Goal: Complete application form

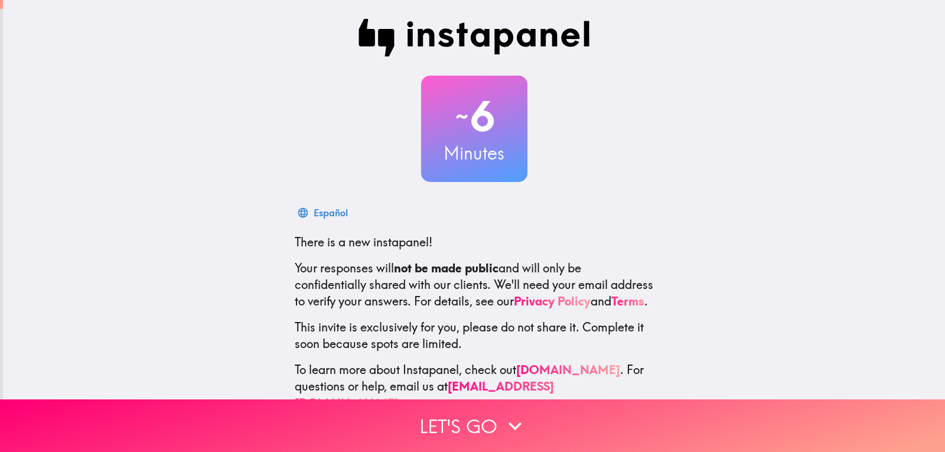
scroll to position [40, 0]
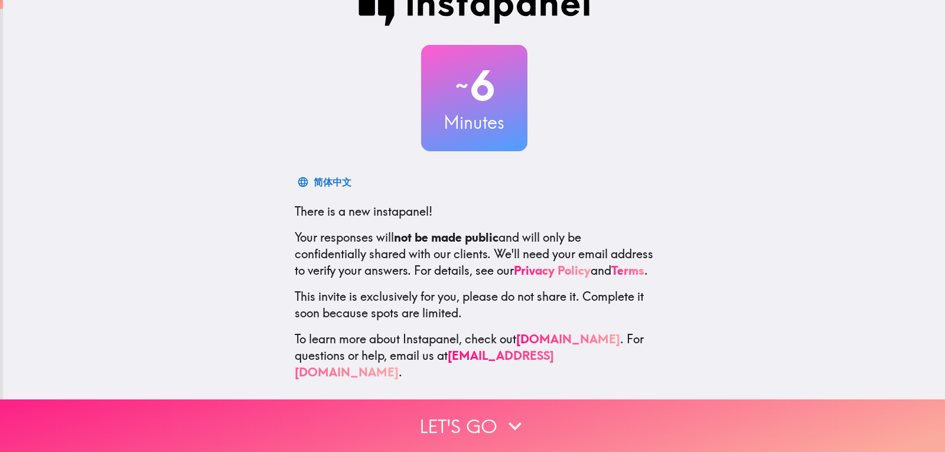
click at [460, 415] on button "Let's go" at bounding box center [472, 425] width 945 height 53
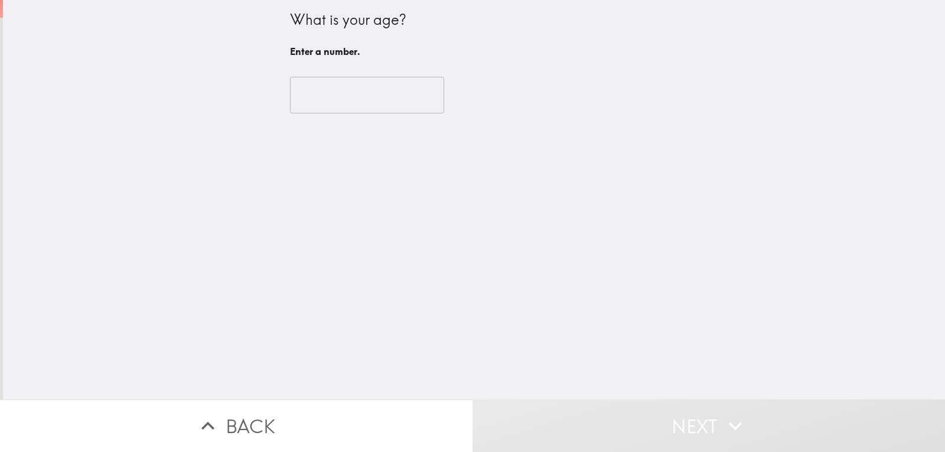
click at [366, 95] on input "number" at bounding box center [367, 95] width 154 height 37
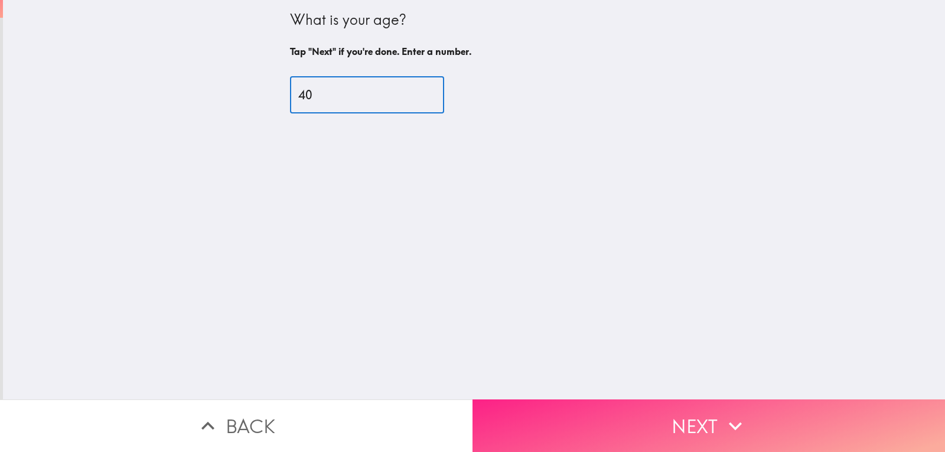
type input "40"
click at [633, 423] on button "Next" at bounding box center [709, 425] width 473 height 53
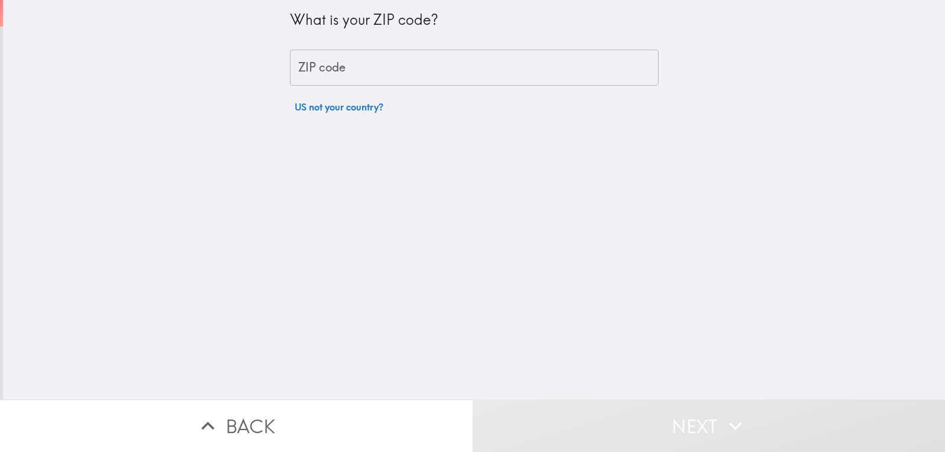
click at [331, 73] on input "ZIP code" at bounding box center [474, 68] width 369 height 37
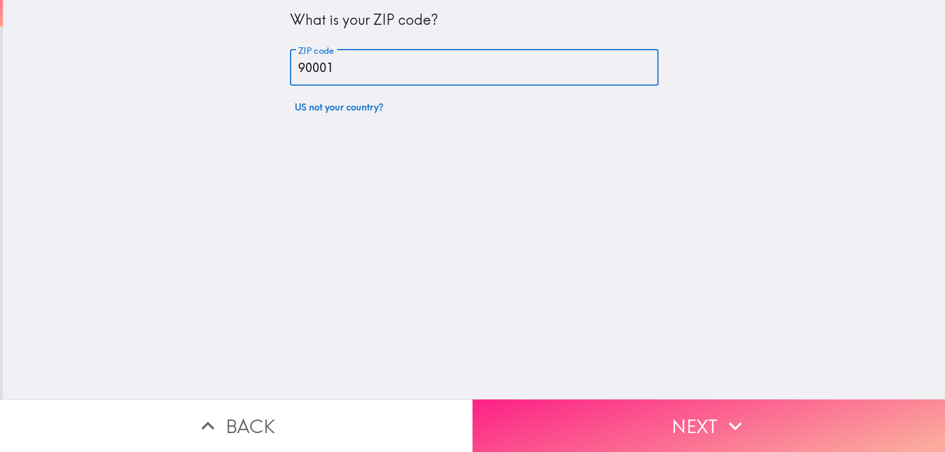
type input "90001"
click at [590, 412] on button "Next" at bounding box center [709, 425] width 473 height 53
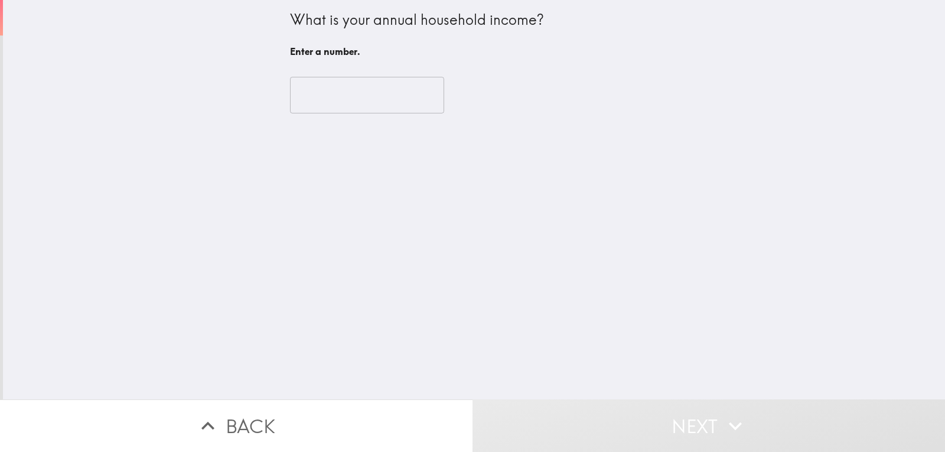
click at [317, 83] on input "number" at bounding box center [367, 95] width 154 height 37
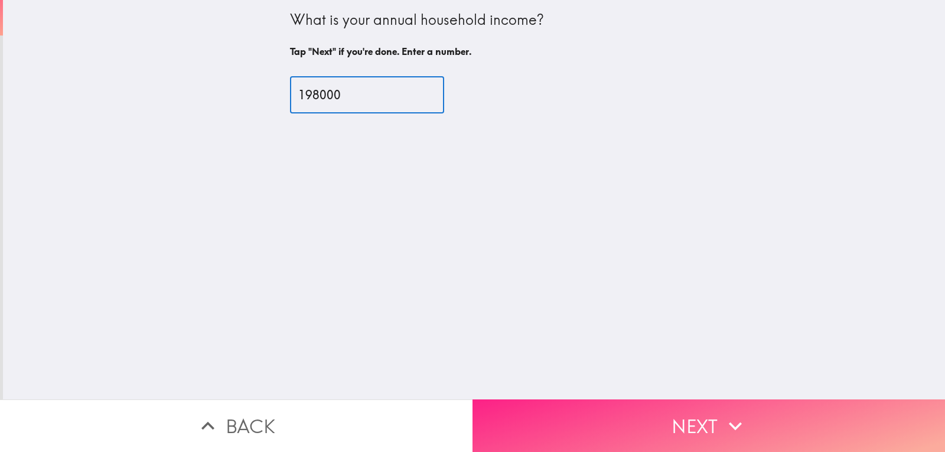
type input "198000"
click at [667, 410] on button "Next" at bounding box center [709, 425] width 473 height 53
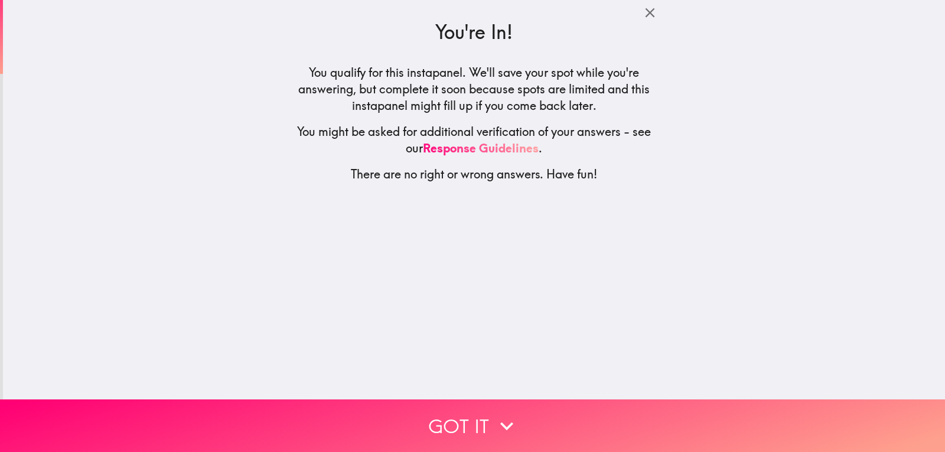
click at [477, 341] on div "You're In! You qualify for this instapanel. We'll save your spot while you're a…" at bounding box center [474, 199] width 942 height 399
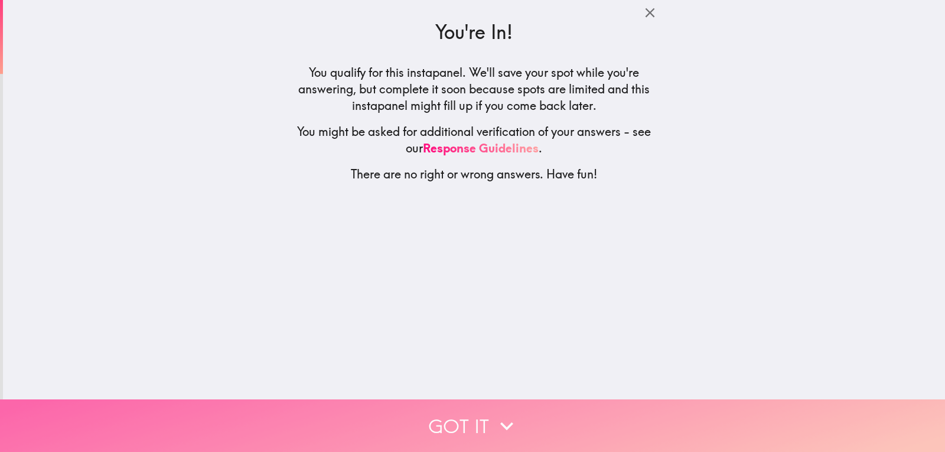
click at [500, 419] on icon "button" at bounding box center [507, 426] width 26 height 26
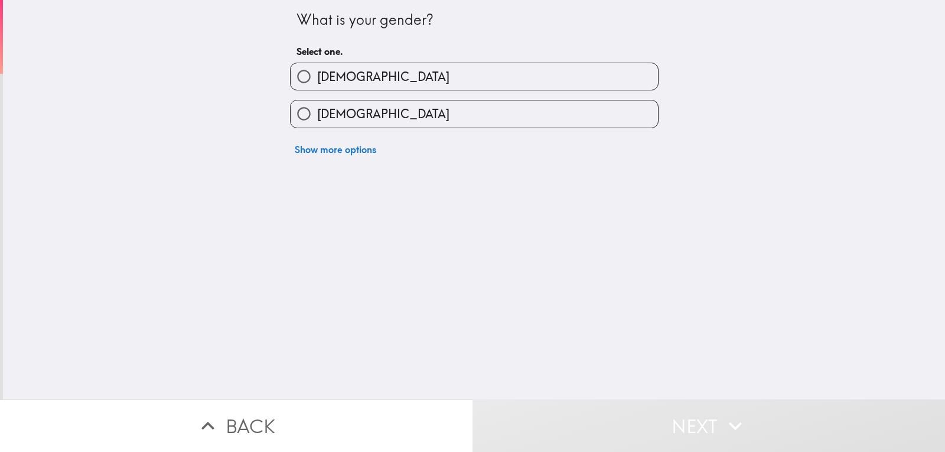
click at [344, 71] on label "[DEMOGRAPHIC_DATA]" at bounding box center [474, 76] width 367 height 27
click at [317, 71] on input "[DEMOGRAPHIC_DATA]" at bounding box center [304, 76] width 27 height 27
radio input "true"
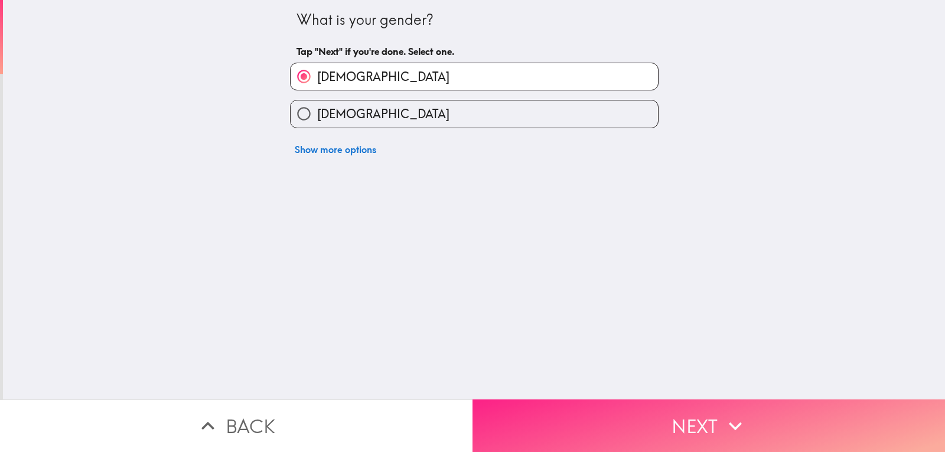
click at [576, 432] on button "Next" at bounding box center [709, 425] width 473 height 53
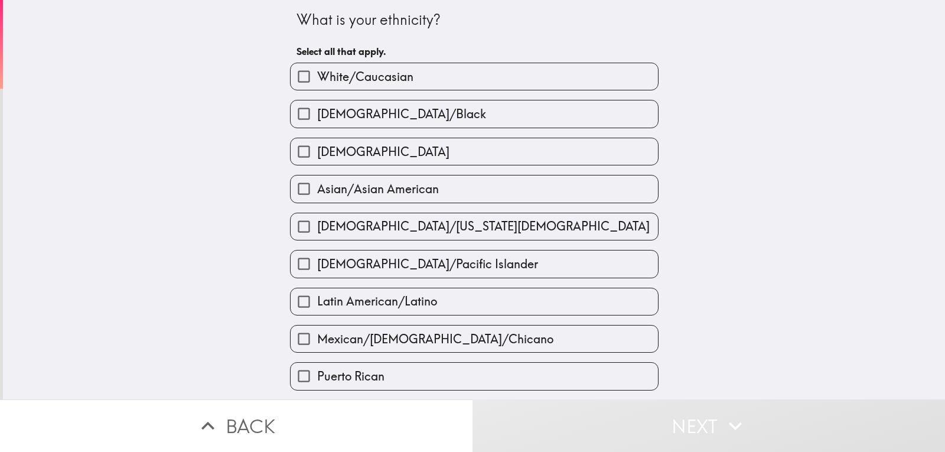
click at [336, 77] on span "White/Caucasian" at bounding box center [365, 77] width 96 height 17
click at [317, 77] on input "White/Caucasian" at bounding box center [304, 76] width 27 height 27
checkbox input "true"
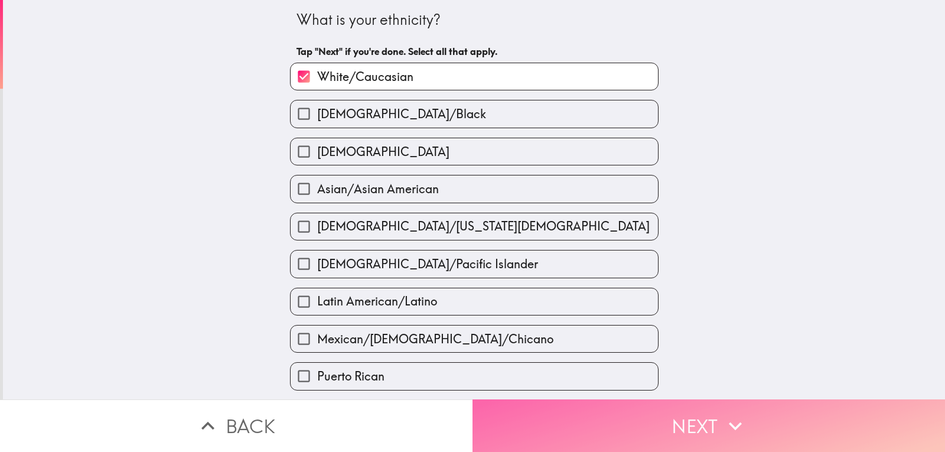
click at [706, 426] on button "Next" at bounding box center [709, 425] width 473 height 53
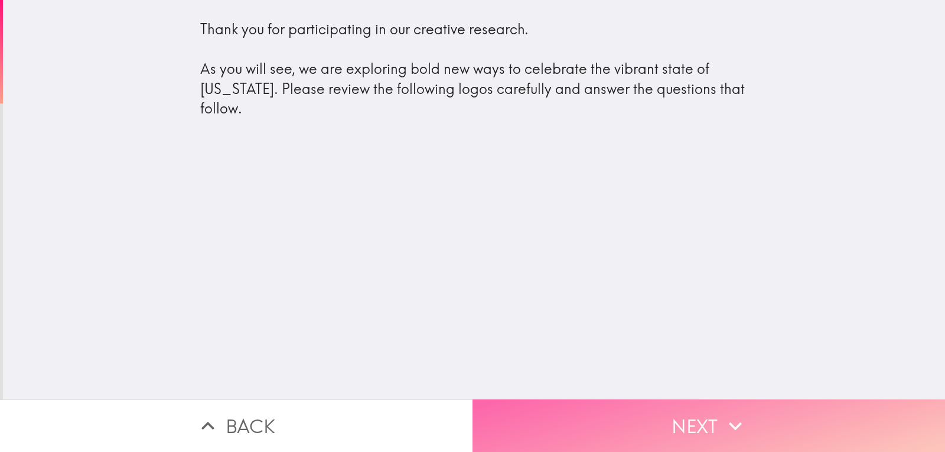
click at [606, 430] on button "Next" at bounding box center [709, 425] width 473 height 53
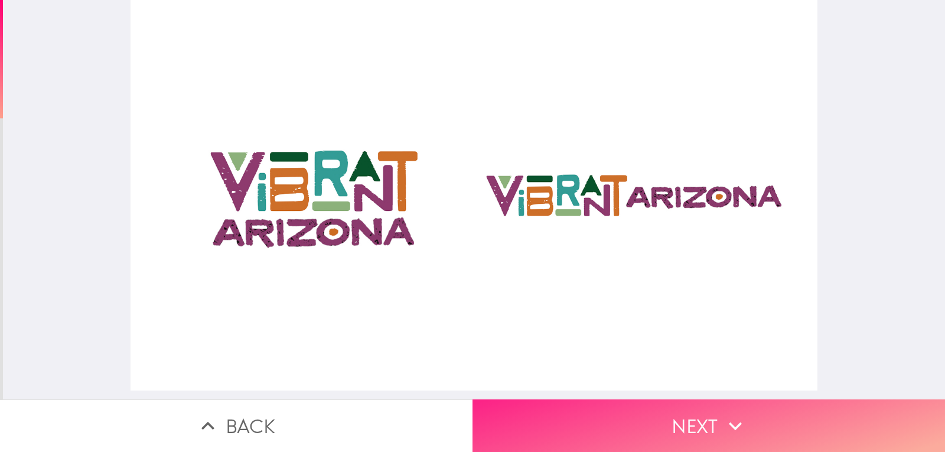
click at [600, 426] on button "Next" at bounding box center [709, 425] width 473 height 53
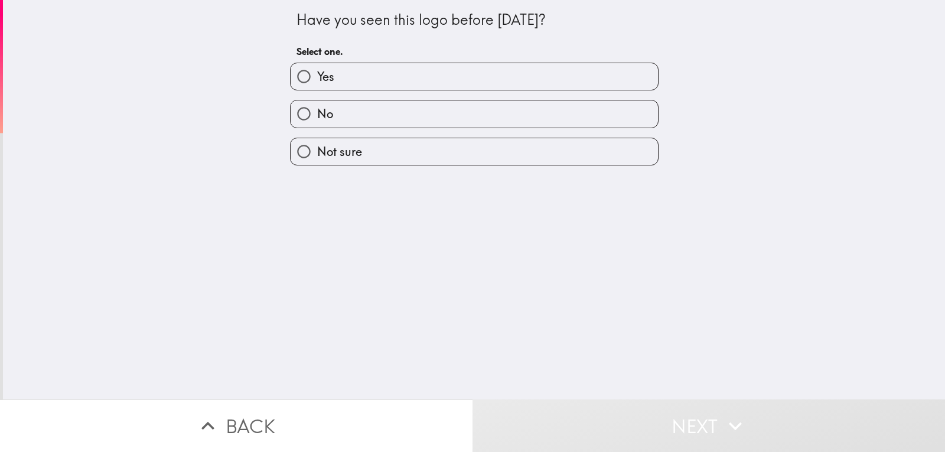
click at [342, 92] on div "No" at bounding box center [470, 108] width 378 height 37
click at [328, 82] on label "Yes" at bounding box center [474, 76] width 367 height 27
click at [317, 82] on input "Yes" at bounding box center [304, 76] width 27 height 27
radio input "true"
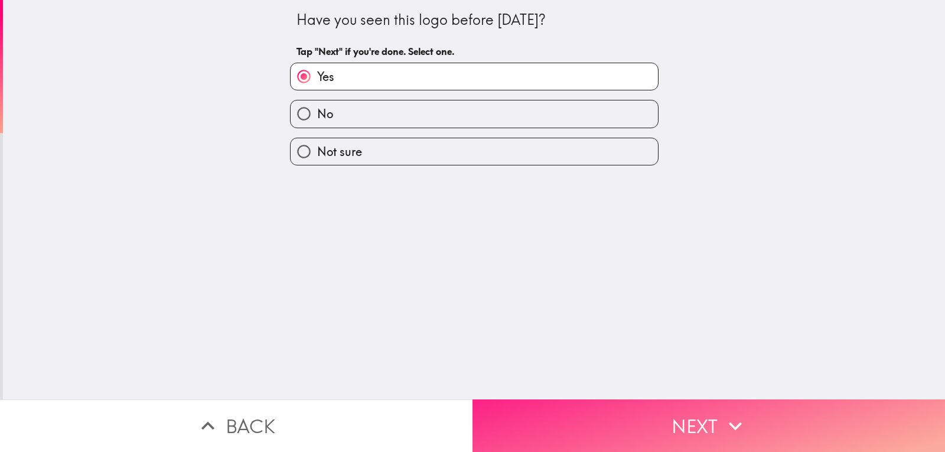
click at [608, 399] on button "Next" at bounding box center [709, 425] width 473 height 53
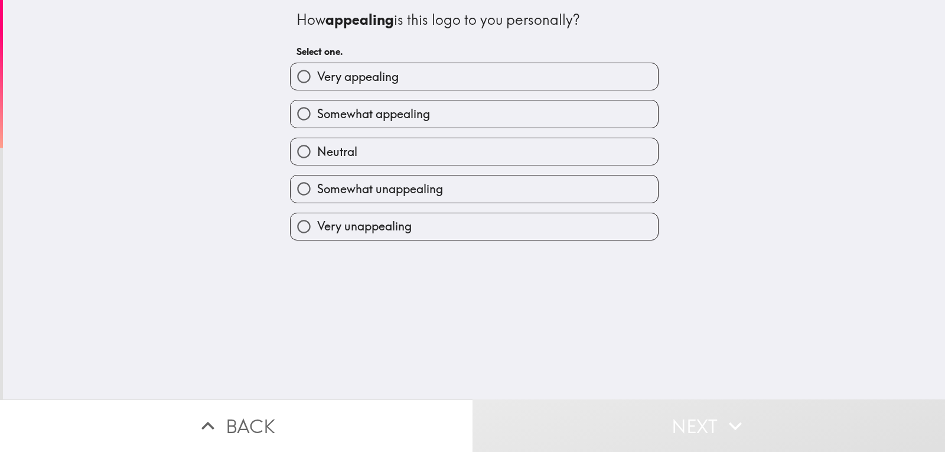
click at [337, 94] on div "Somewhat appealing" at bounding box center [470, 108] width 378 height 37
click at [335, 83] on span "Very appealing" at bounding box center [358, 77] width 82 height 17
click at [317, 83] on input "Very appealing" at bounding box center [304, 76] width 27 height 27
radio input "true"
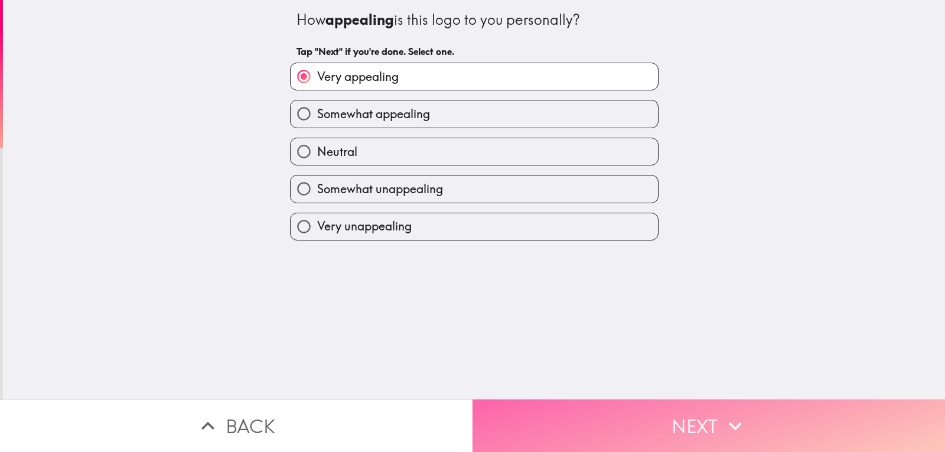
click at [613, 435] on button "Next" at bounding box center [709, 425] width 473 height 53
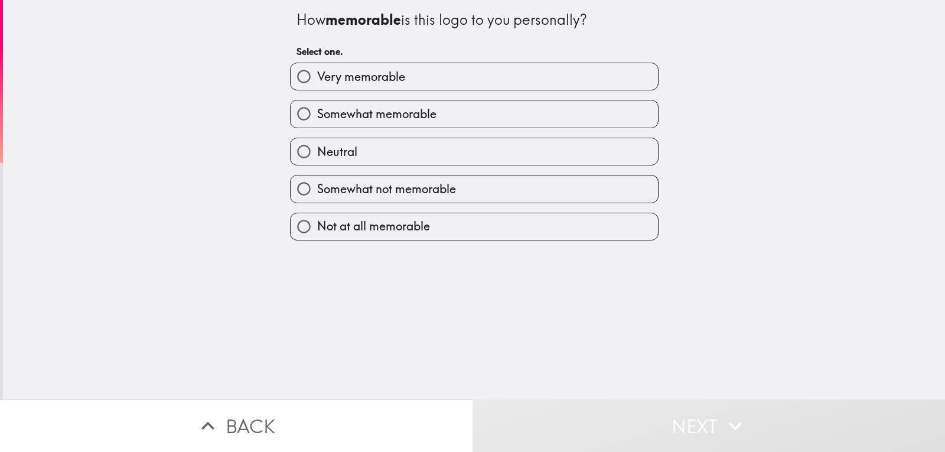
click at [372, 105] on label "Somewhat memorable" at bounding box center [474, 113] width 367 height 27
click at [317, 105] on input "Somewhat memorable" at bounding box center [304, 113] width 27 height 27
radio input "true"
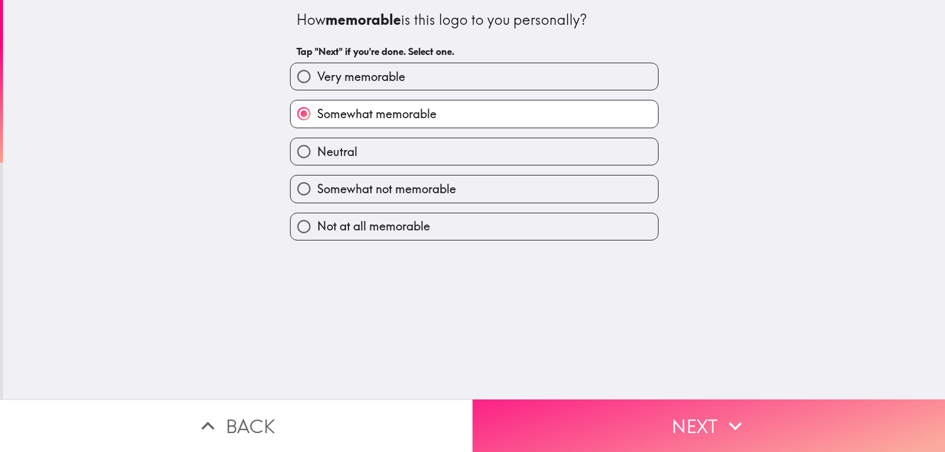
click at [576, 399] on button "Next" at bounding box center [709, 425] width 473 height 53
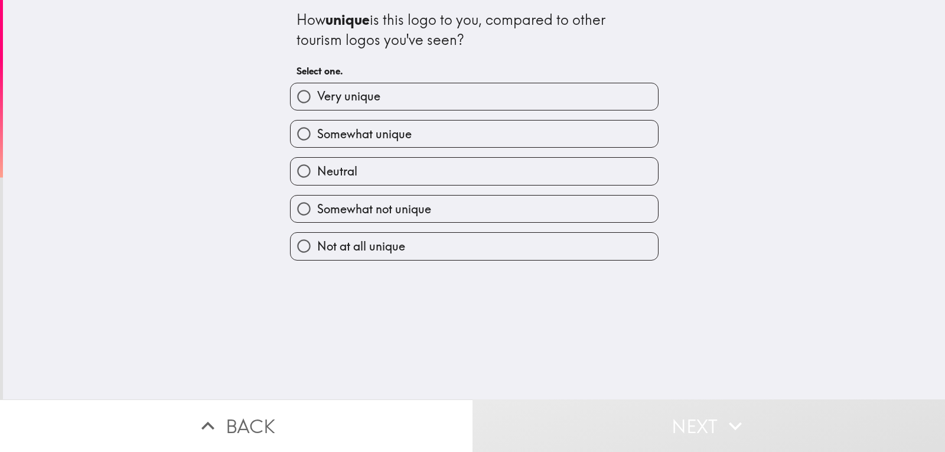
click at [340, 105] on label "Very unique" at bounding box center [474, 96] width 367 height 27
click at [317, 105] on input "Very unique" at bounding box center [304, 96] width 27 height 27
radio input "true"
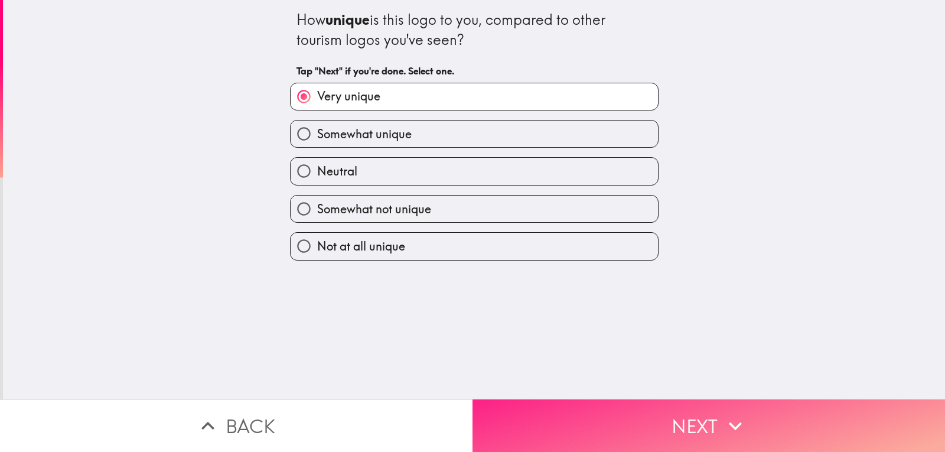
click at [615, 415] on button "Next" at bounding box center [709, 425] width 473 height 53
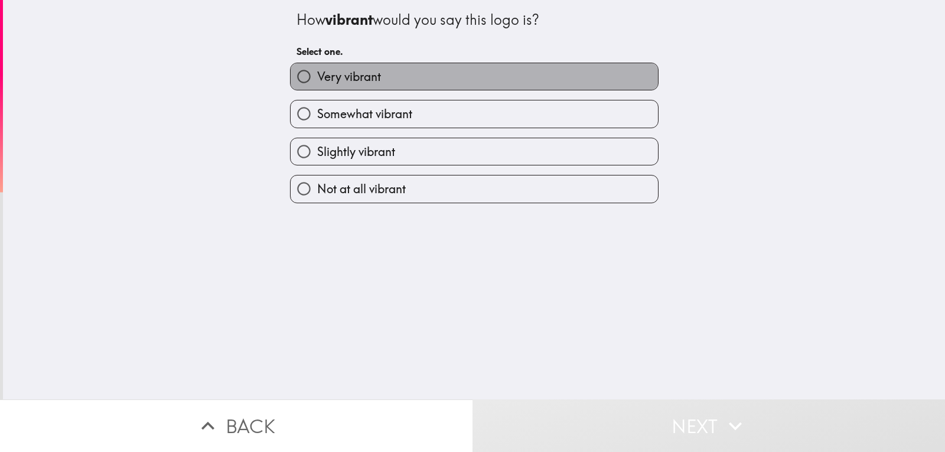
click at [385, 78] on label "Very vibrant" at bounding box center [474, 76] width 367 height 27
click at [317, 78] on input "Very vibrant" at bounding box center [304, 76] width 27 height 27
radio input "true"
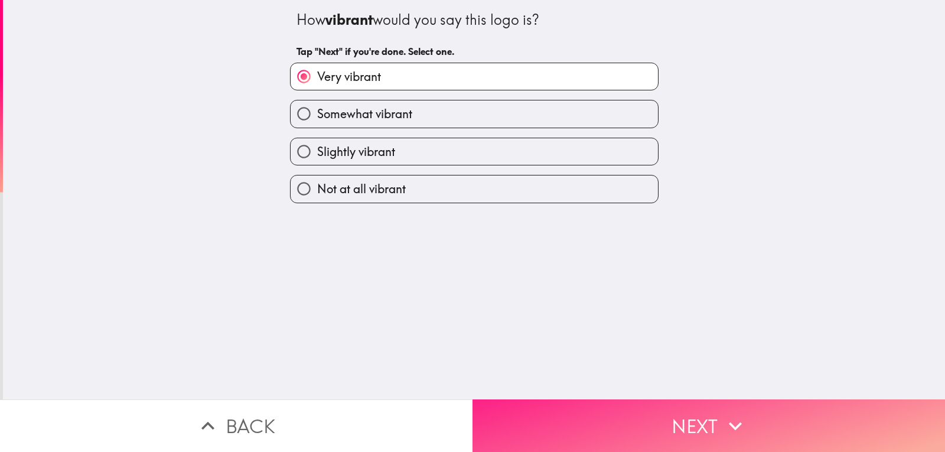
click at [621, 424] on button "Next" at bounding box center [709, 425] width 473 height 53
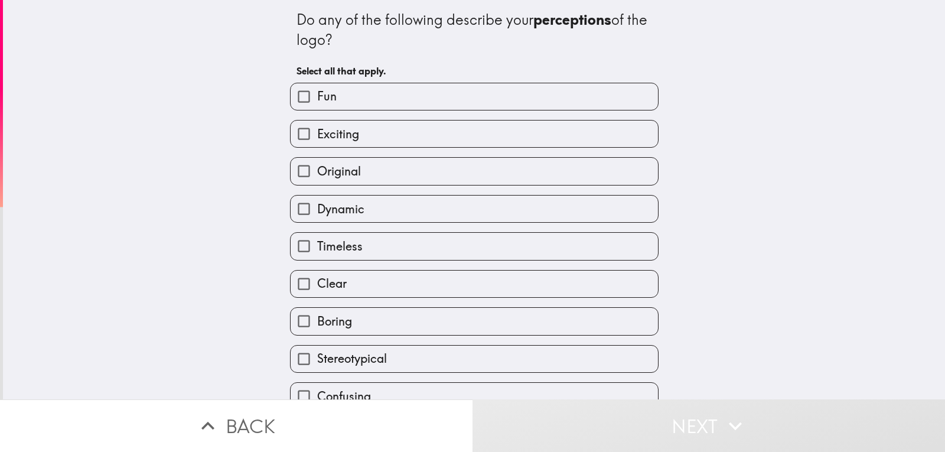
click at [331, 96] on label "Fun" at bounding box center [474, 96] width 367 height 27
click at [317, 96] on input "Fun" at bounding box center [304, 96] width 27 height 27
checkbox input "true"
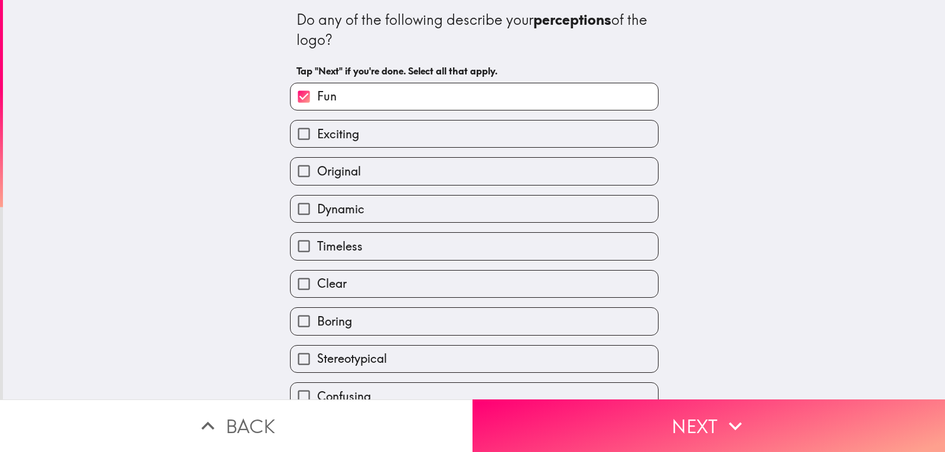
click at [342, 133] on span "Exciting" at bounding box center [338, 134] width 42 height 17
click at [317, 133] on input "Exciting" at bounding box center [304, 133] width 27 height 27
checkbox input "true"
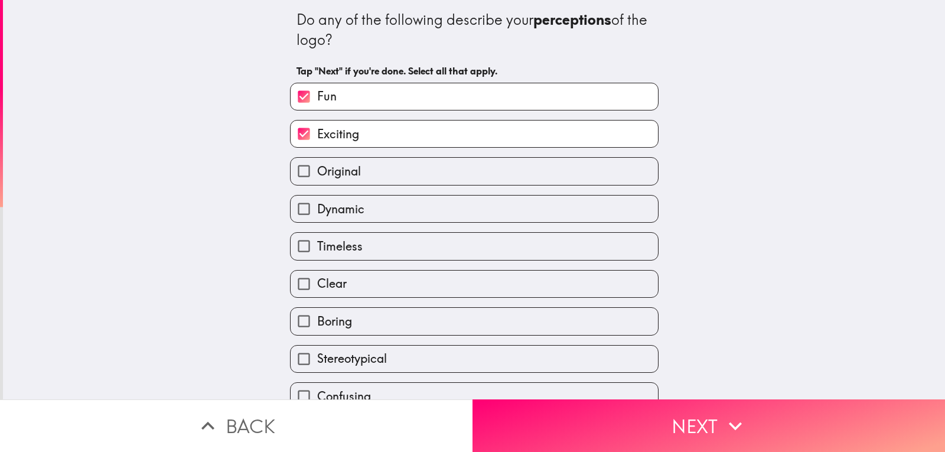
click at [351, 171] on span "Original" at bounding box center [339, 171] width 44 height 17
click at [317, 171] on input "Original" at bounding box center [304, 171] width 27 height 27
checkbox input "true"
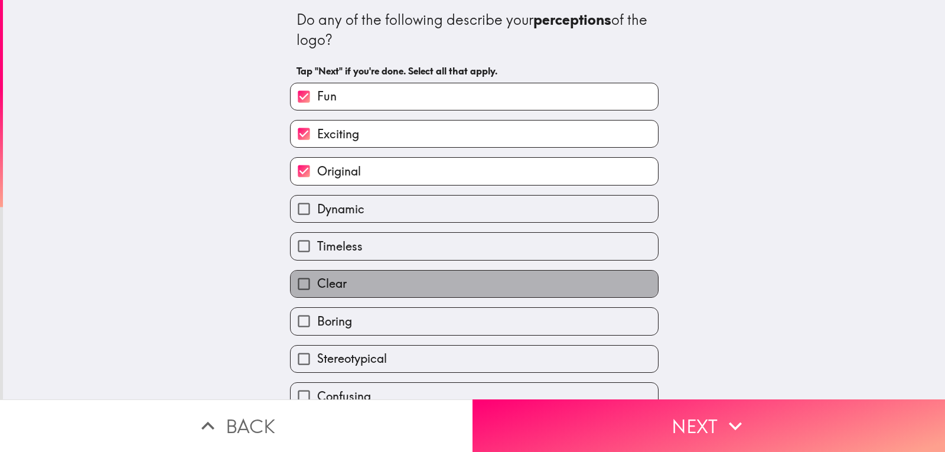
click at [338, 295] on label "Clear" at bounding box center [474, 284] width 367 height 27
click at [317, 295] on input "Clear" at bounding box center [304, 284] width 27 height 27
checkbox input "true"
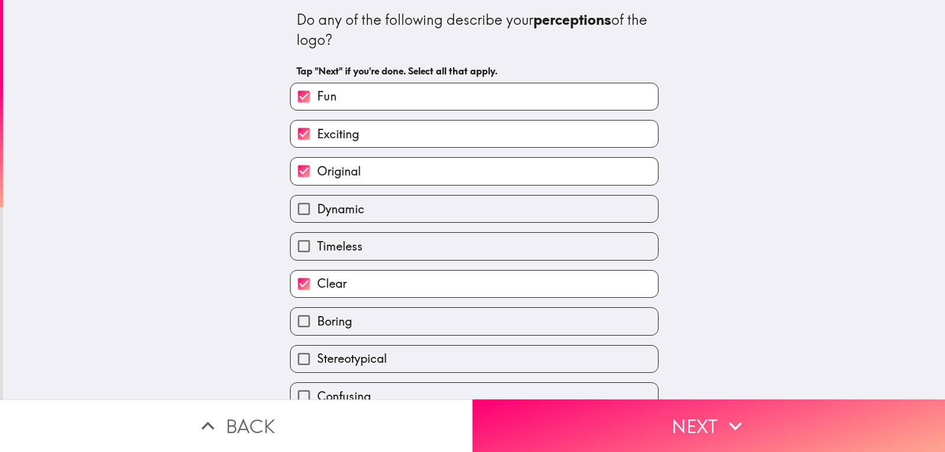
click at [337, 327] on span "Boring" at bounding box center [334, 321] width 35 height 17
click at [317, 327] on input "Boring" at bounding box center [304, 321] width 27 height 27
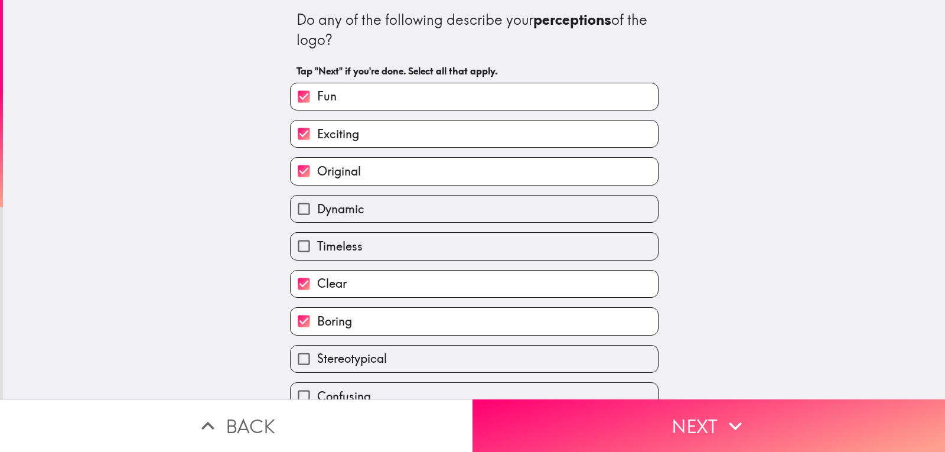
scroll to position [207, 0]
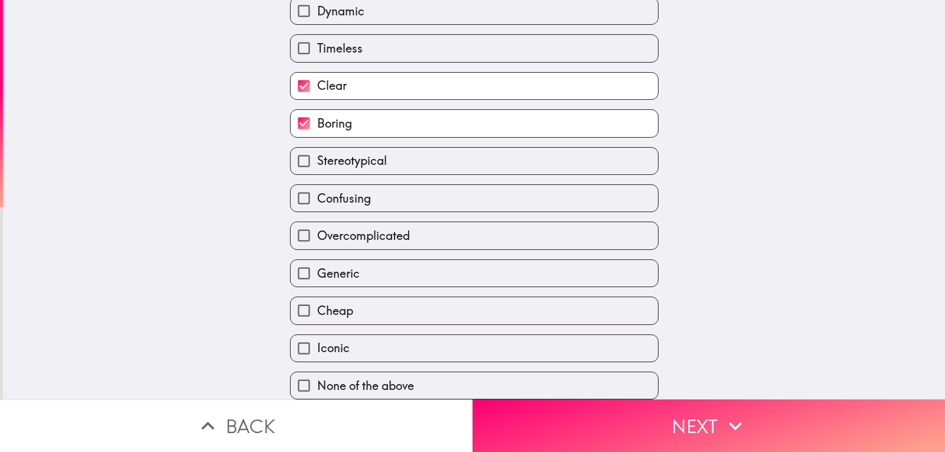
click at [319, 115] on span "Boring" at bounding box center [334, 123] width 35 height 17
click at [317, 110] on input "Boring" at bounding box center [304, 123] width 27 height 27
checkbox input "false"
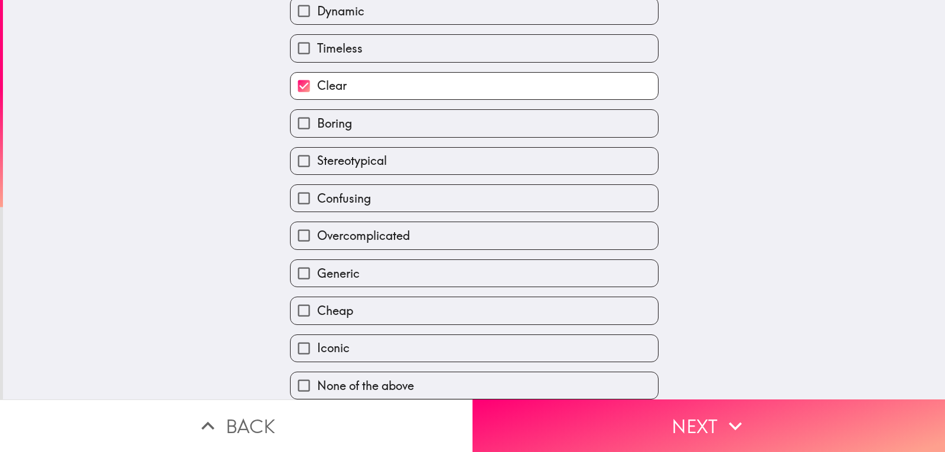
click at [345, 335] on label "Iconic" at bounding box center [474, 348] width 367 height 27
click at [317, 335] on input "Iconic" at bounding box center [304, 348] width 27 height 27
checkbox input "true"
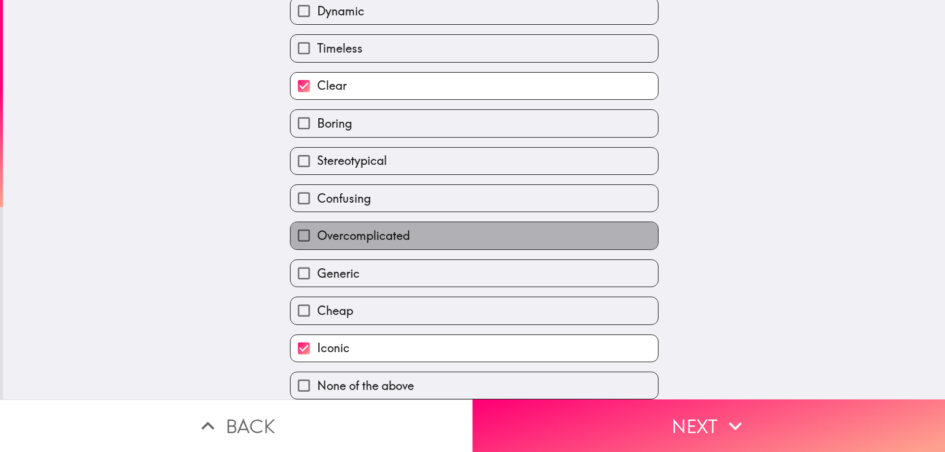
click at [362, 229] on span "Overcomplicated" at bounding box center [363, 235] width 93 height 17
click at [317, 229] on input "Overcomplicated" at bounding box center [304, 235] width 27 height 27
checkbox input "true"
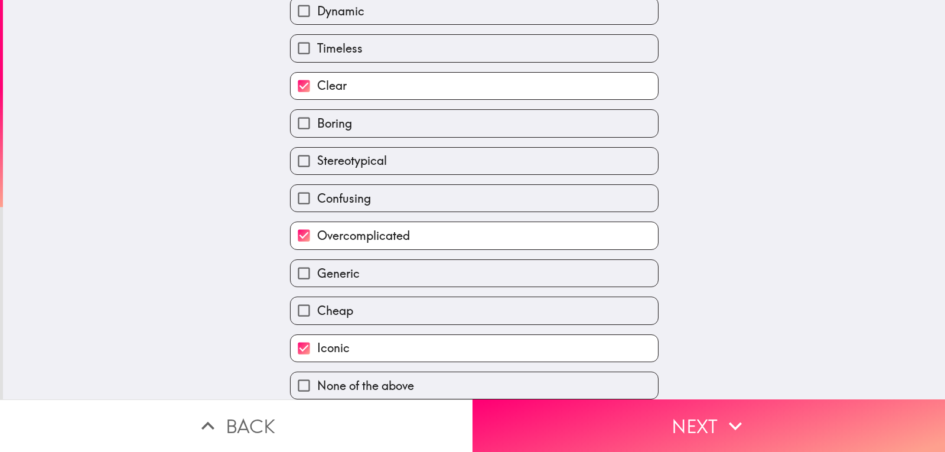
scroll to position [148, 0]
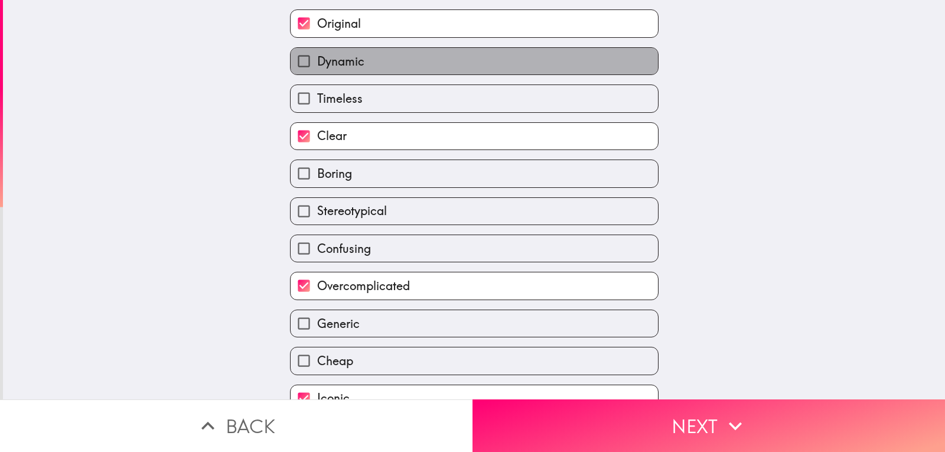
click at [340, 63] on span "Dynamic" at bounding box center [340, 61] width 47 height 17
click at [317, 63] on input "Dynamic" at bounding box center [304, 61] width 27 height 27
checkbox input "true"
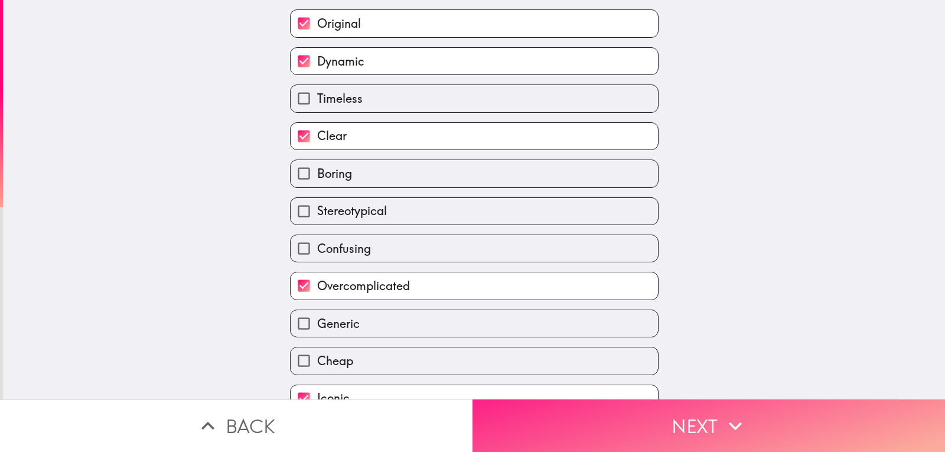
click at [620, 407] on button "Next" at bounding box center [709, 425] width 473 height 53
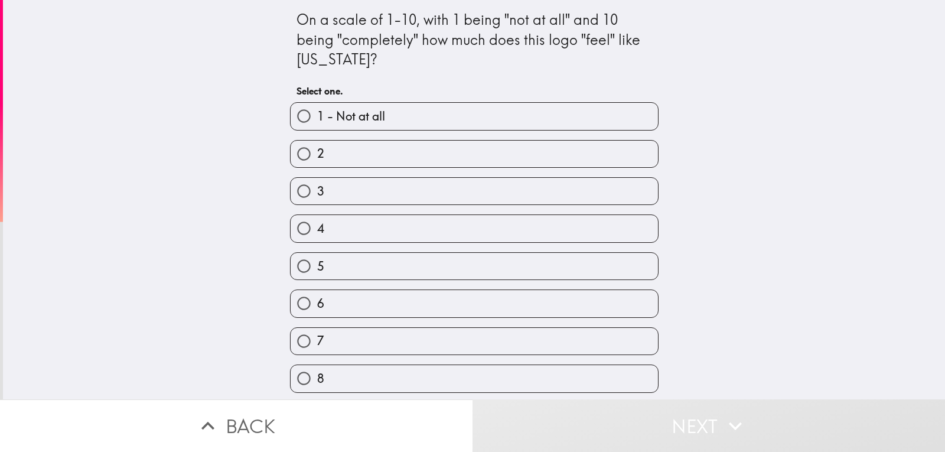
scroll to position [77, 0]
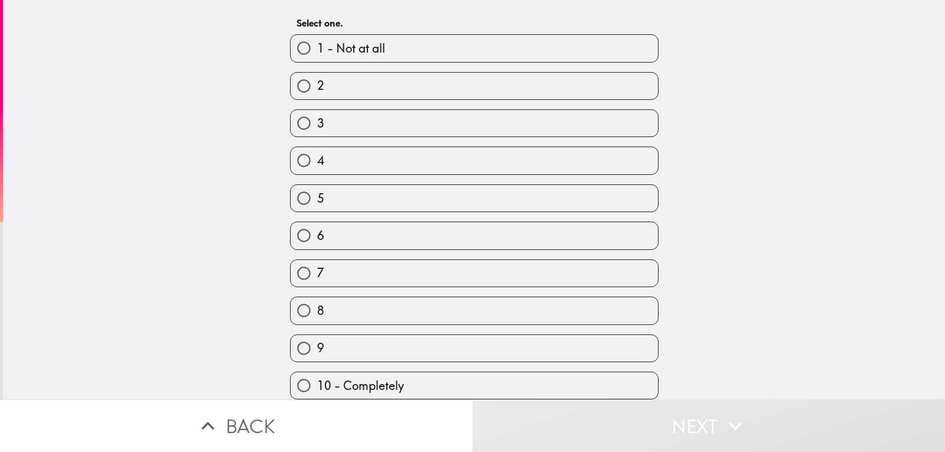
click at [317, 340] on span "9" at bounding box center [320, 348] width 7 height 17
click at [314, 340] on input "9" at bounding box center [304, 348] width 27 height 27
radio input "true"
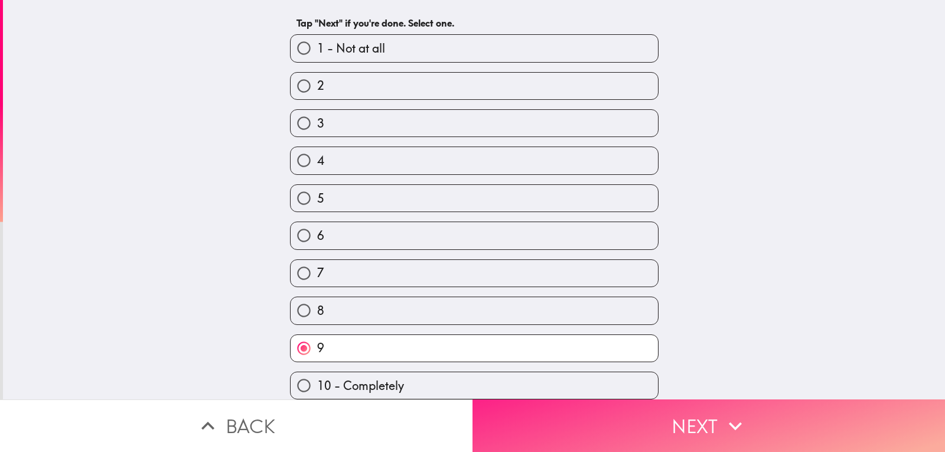
click at [539, 438] on button "Next" at bounding box center [709, 425] width 473 height 53
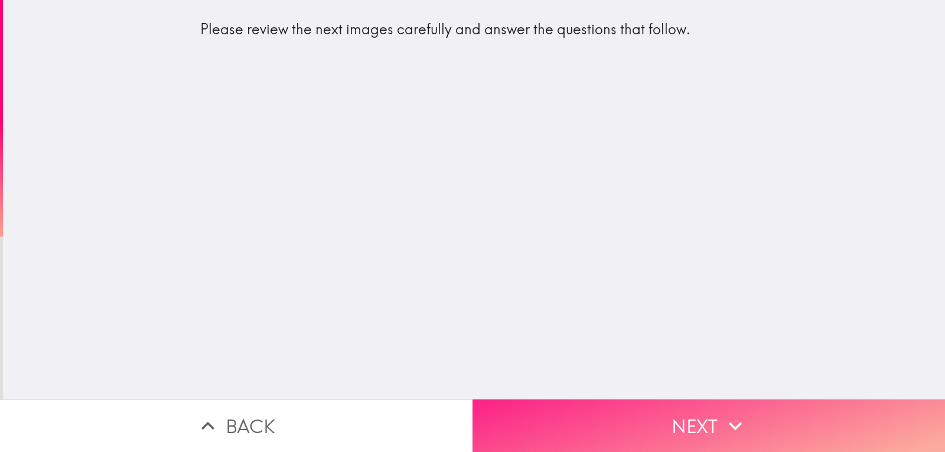
click at [563, 414] on button "Next" at bounding box center [709, 425] width 473 height 53
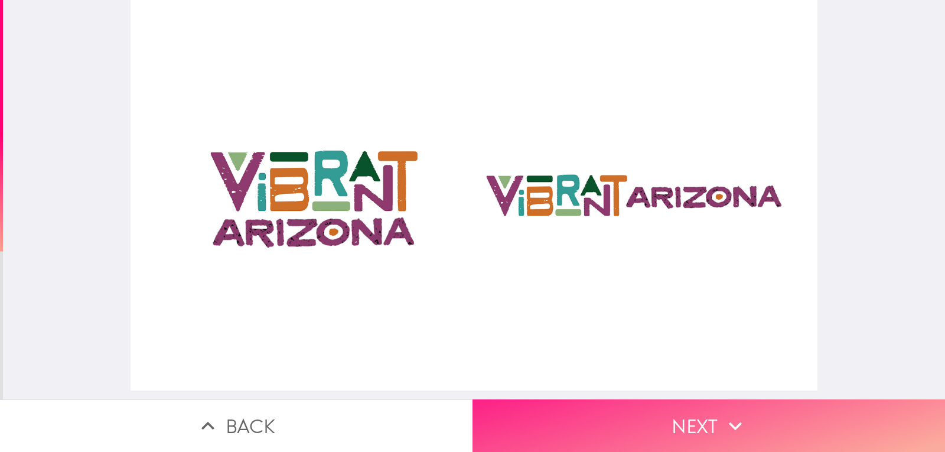
click at [582, 428] on button "Next" at bounding box center [709, 425] width 473 height 53
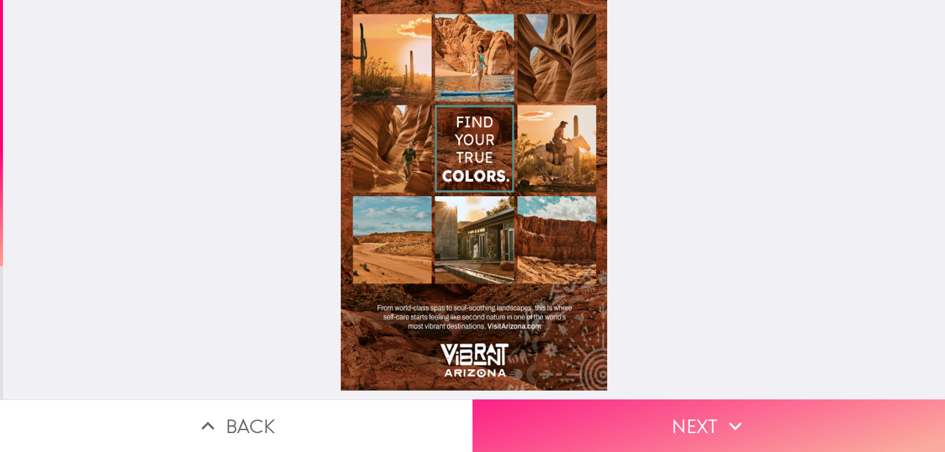
click at [732, 413] on icon "button" at bounding box center [735, 426] width 26 height 26
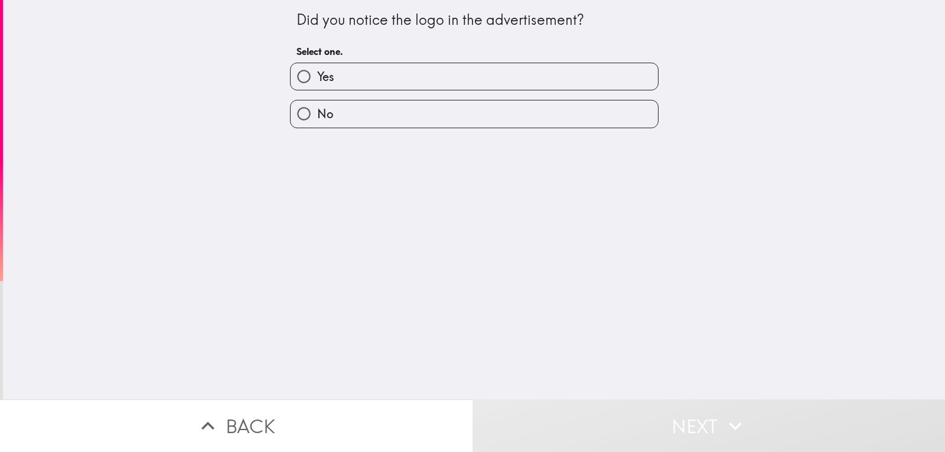
click at [382, 77] on label "Yes" at bounding box center [474, 76] width 367 height 27
click at [317, 77] on input "Yes" at bounding box center [304, 76] width 27 height 27
radio input "true"
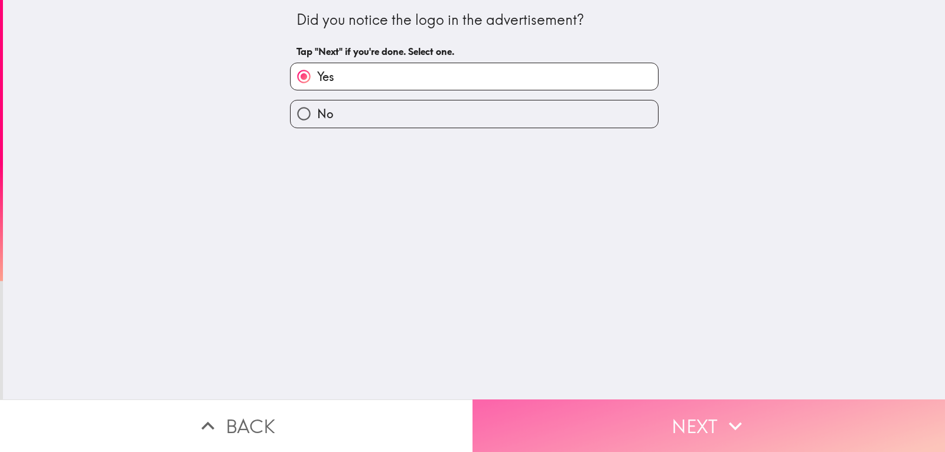
click at [619, 412] on button "Next" at bounding box center [709, 425] width 473 height 53
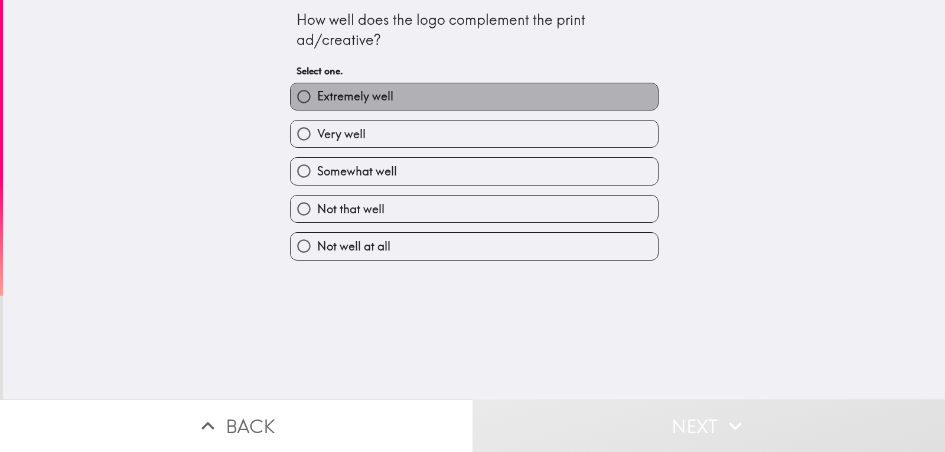
click at [366, 103] on span "Extremely well" at bounding box center [355, 96] width 76 height 17
click at [317, 103] on input "Extremely well" at bounding box center [304, 96] width 27 height 27
radio input "true"
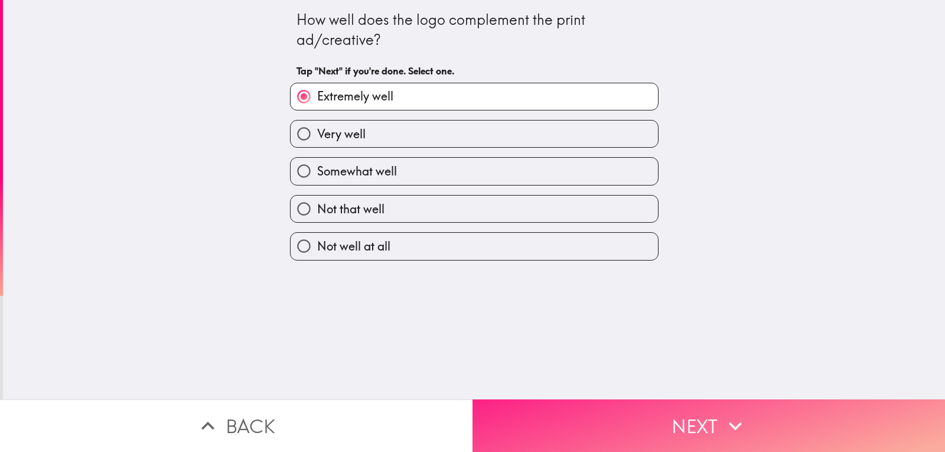
click at [630, 405] on button "Next" at bounding box center [709, 425] width 473 height 53
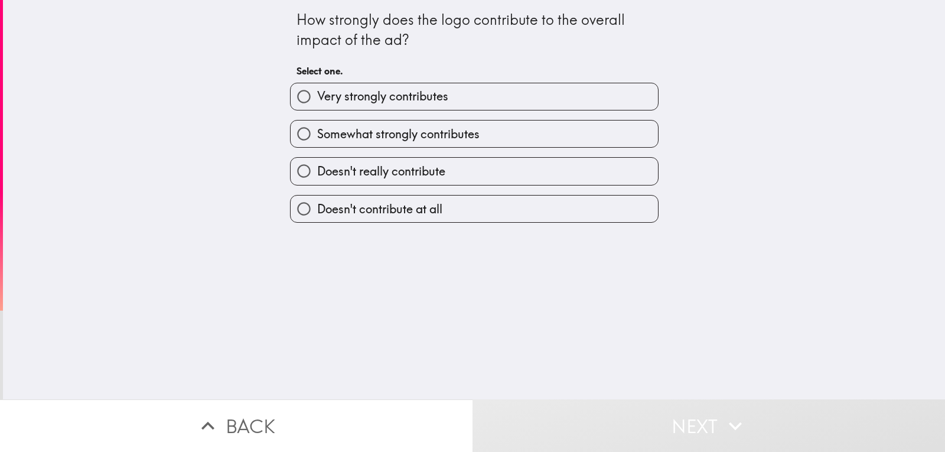
click at [361, 131] on span "Somewhat strongly contributes" at bounding box center [398, 134] width 162 height 17
click at [317, 131] on input "Somewhat strongly contributes" at bounding box center [304, 133] width 27 height 27
radio input "true"
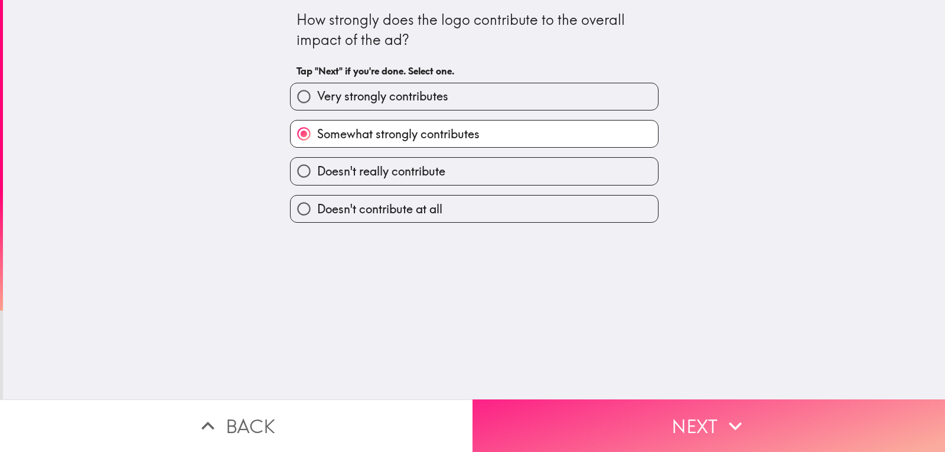
click at [640, 411] on button "Next" at bounding box center [709, 425] width 473 height 53
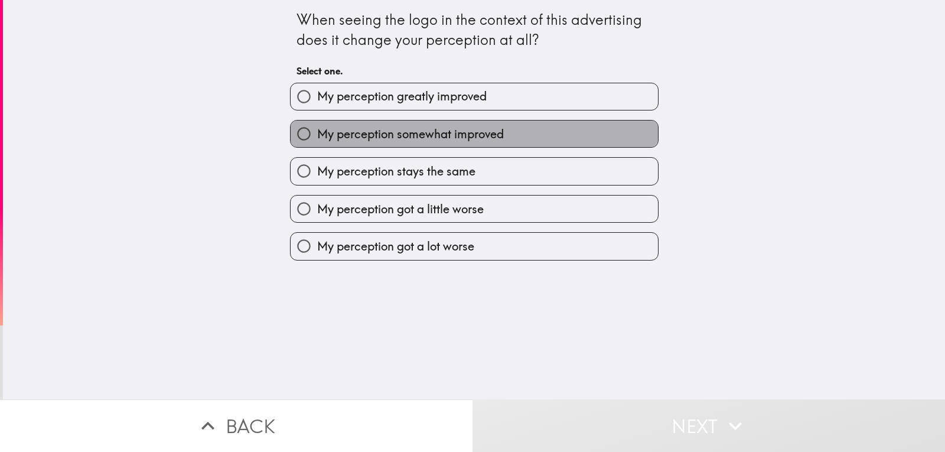
click at [426, 139] on span "My perception somewhat improved" at bounding box center [410, 134] width 187 height 17
click at [317, 139] on input "My perception somewhat improved" at bounding box center [304, 133] width 27 height 27
radio input "true"
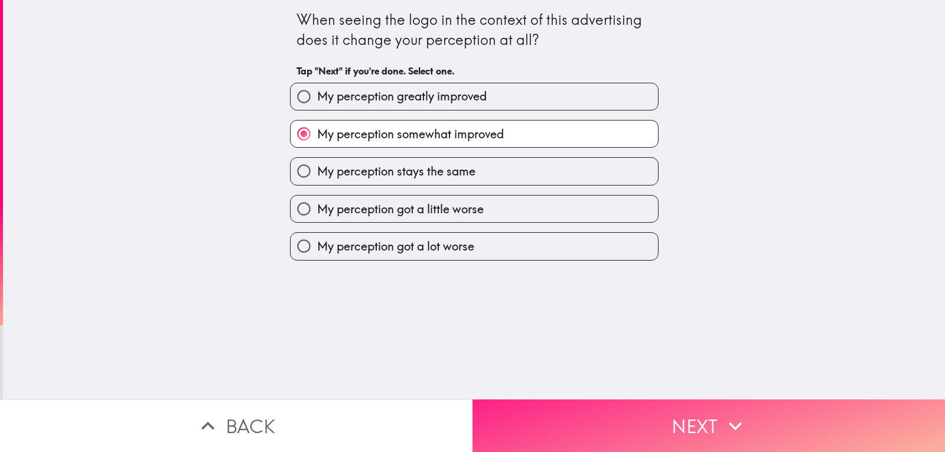
click at [589, 415] on button "Next" at bounding box center [709, 425] width 473 height 53
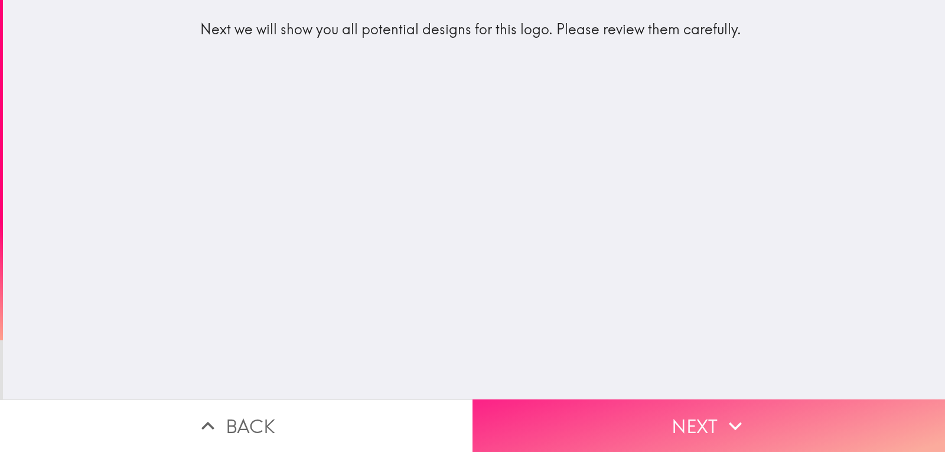
click at [631, 423] on button "Next" at bounding box center [709, 425] width 473 height 53
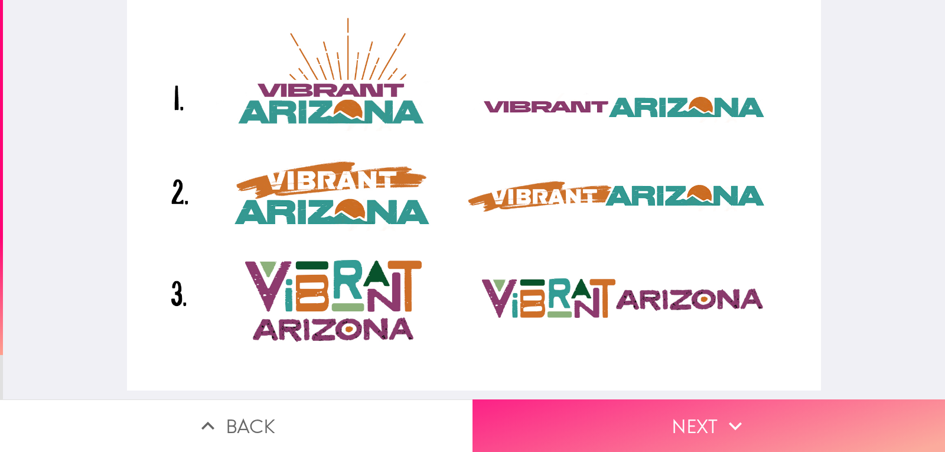
click at [586, 399] on button "Next" at bounding box center [709, 425] width 473 height 53
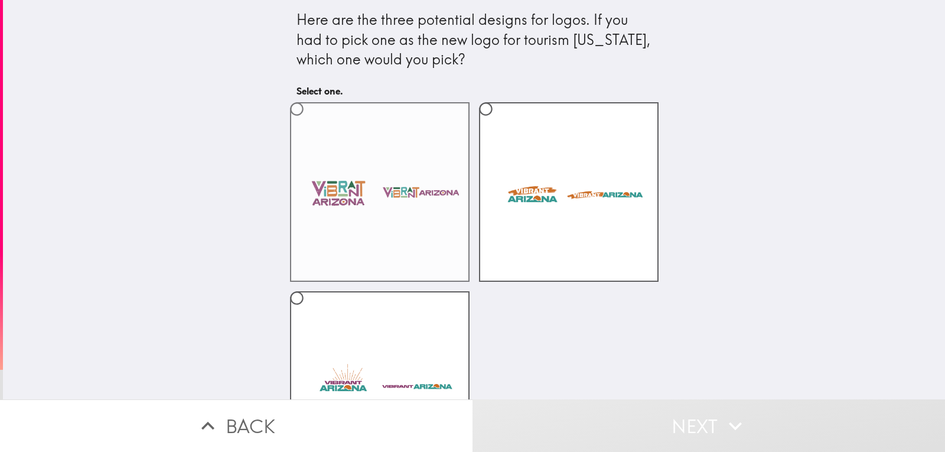
click at [405, 224] on label at bounding box center [380, 192] width 180 height 180
click at [310, 122] on input "radio" at bounding box center [297, 109] width 27 height 27
radio input "true"
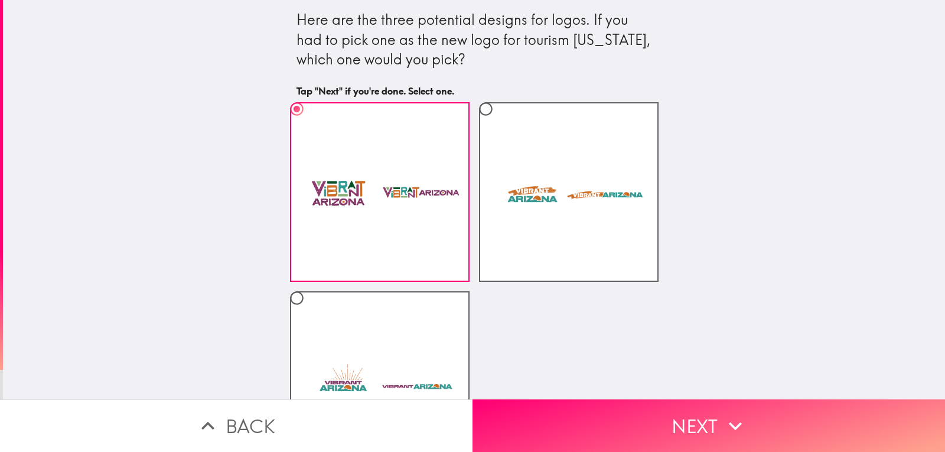
scroll to position [80, 0]
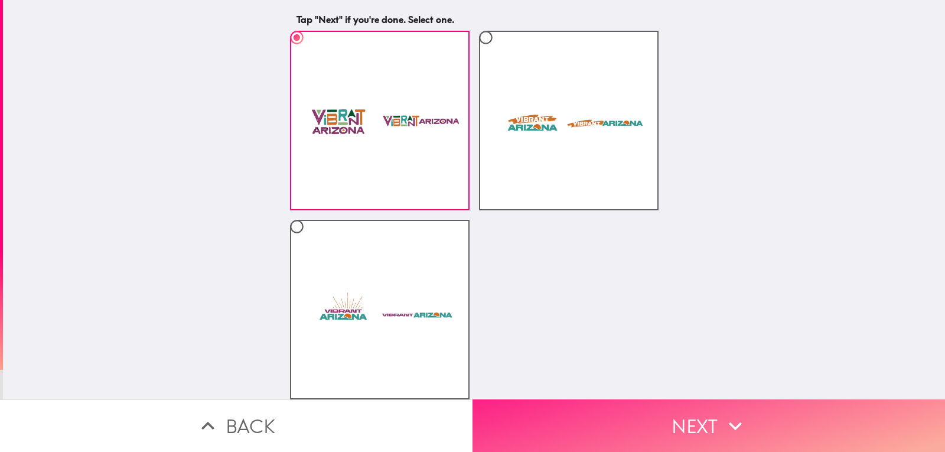
click at [587, 408] on button "Next" at bounding box center [709, 425] width 473 height 53
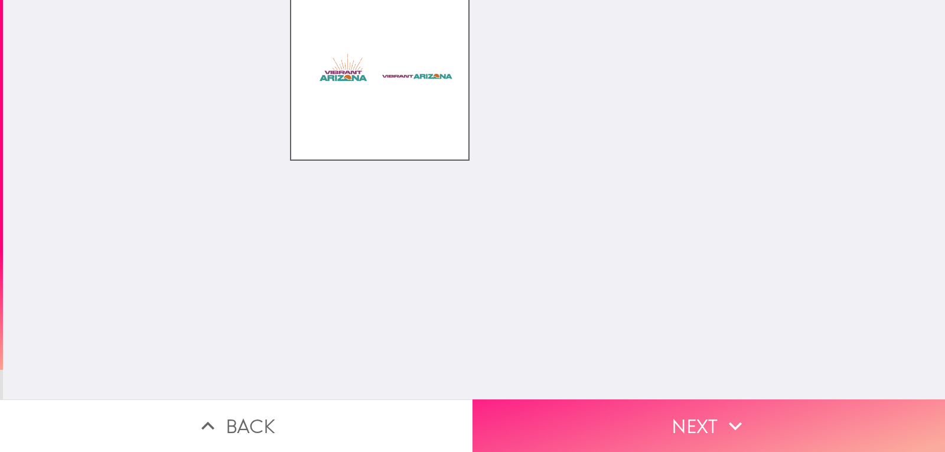
scroll to position [0, 0]
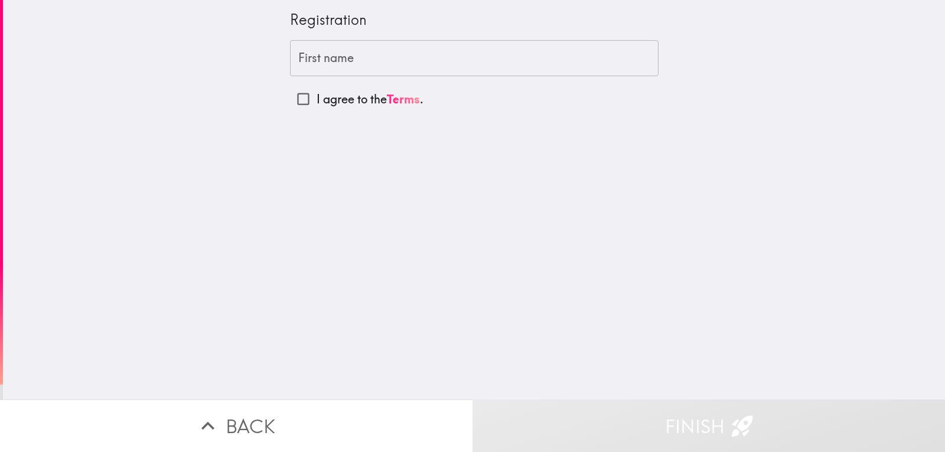
click at [350, 57] on input "First name" at bounding box center [474, 58] width 369 height 37
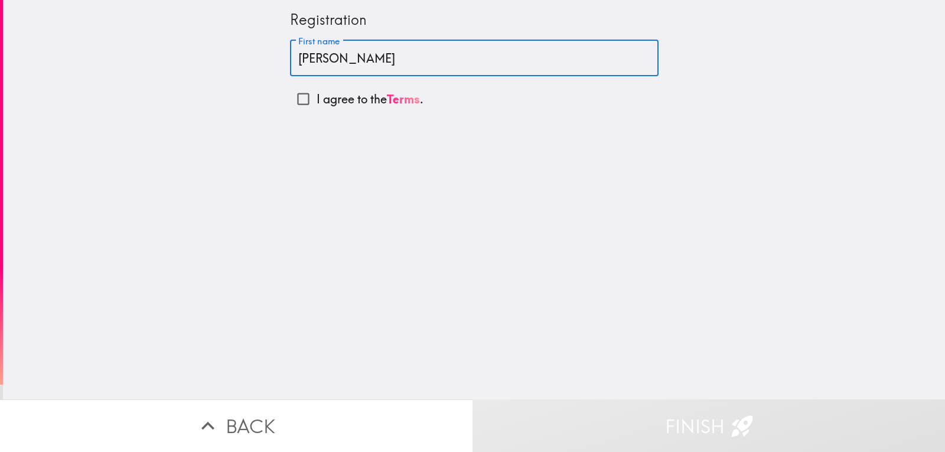
type input "[PERSON_NAME]"
click at [295, 100] on input "I agree to the Terms ." at bounding box center [303, 99] width 27 height 27
checkbox input "true"
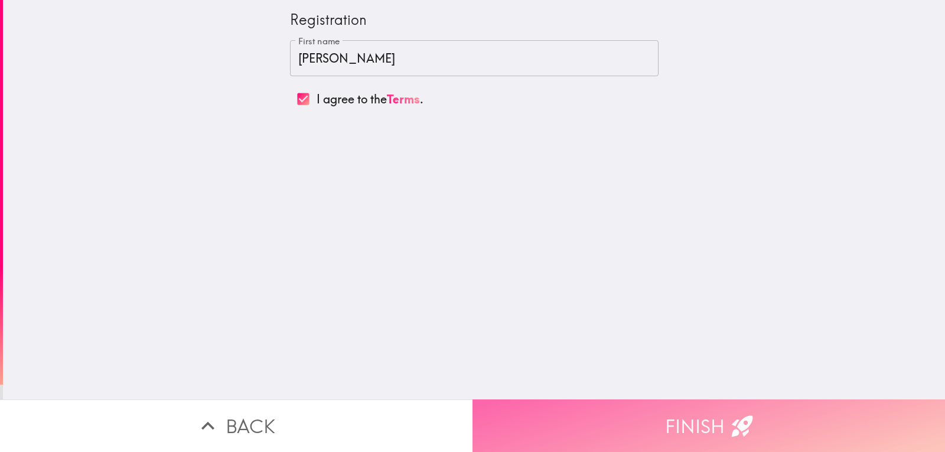
click at [659, 410] on button "Finish" at bounding box center [709, 425] width 473 height 53
